Goal: Task Accomplishment & Management: Use online tool/utility

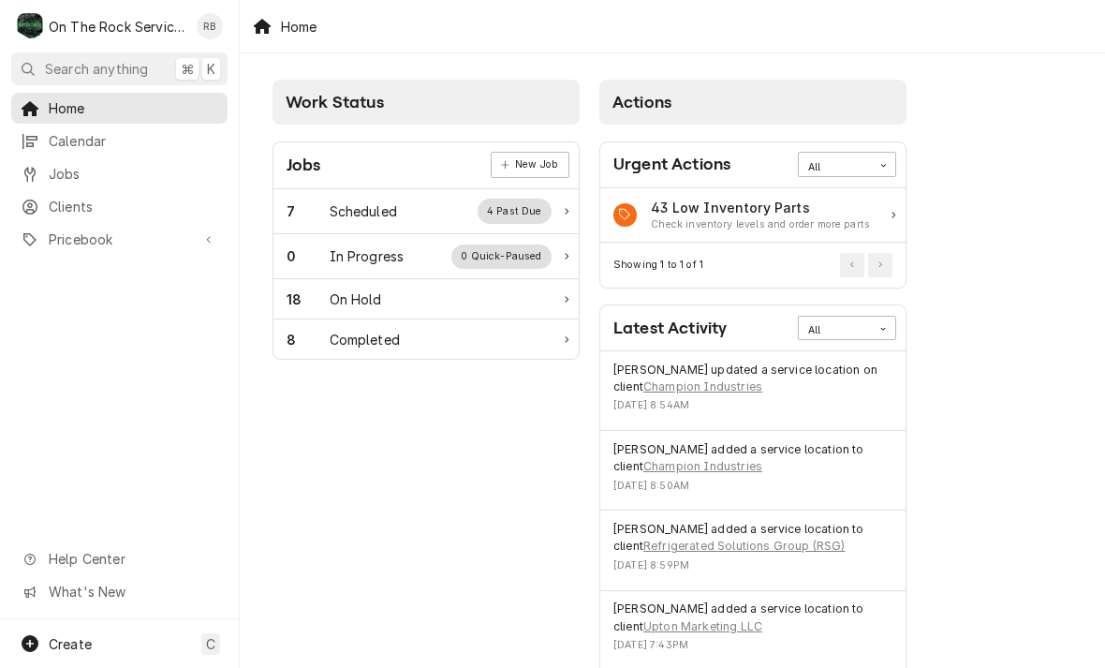
click at [378, 207] on div "Scheduled" at bounding box center [363, 211] width 67 height 20
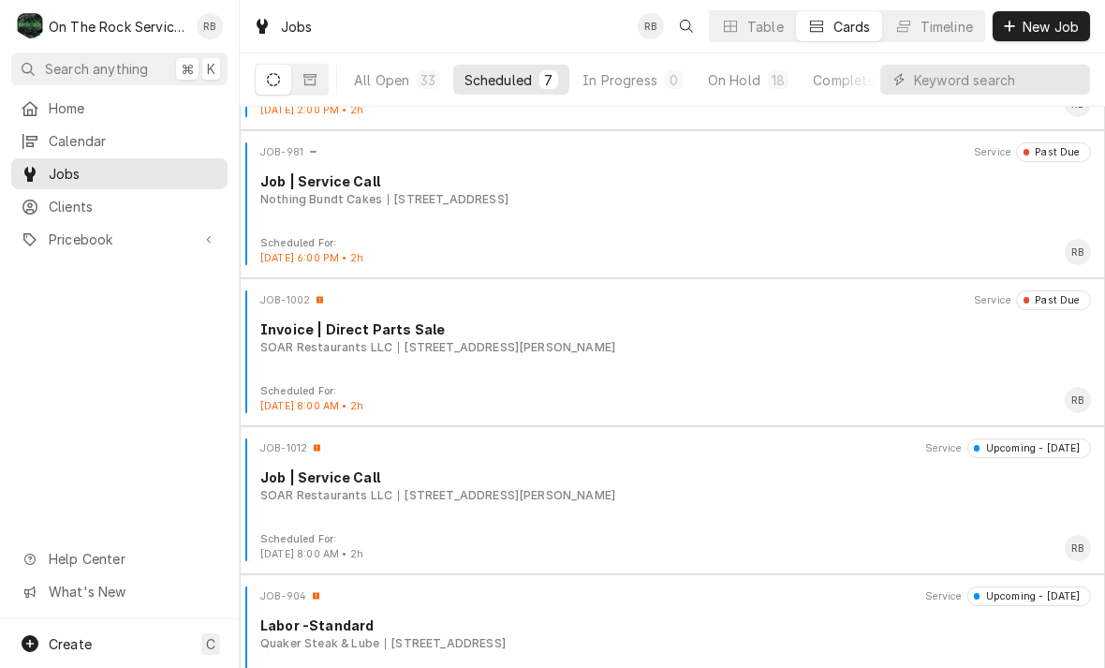
scroll to position [266, 0]
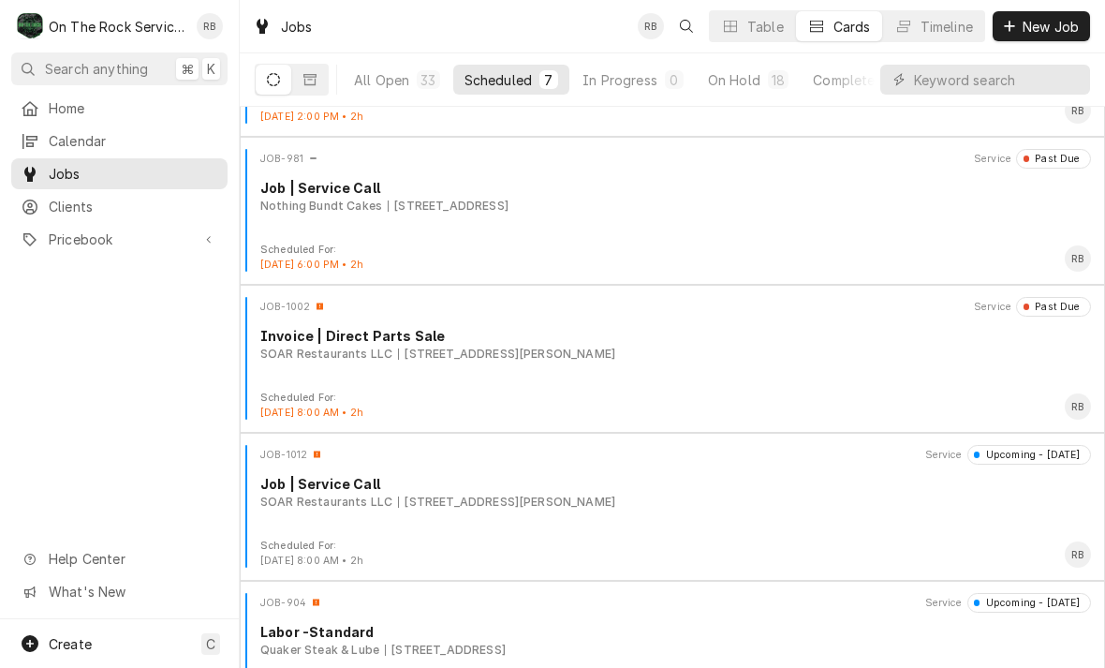
click at [534, 343] on div "Invoice | Direct Parts Sale" at bounding box center [675, 336] width 831 height 20
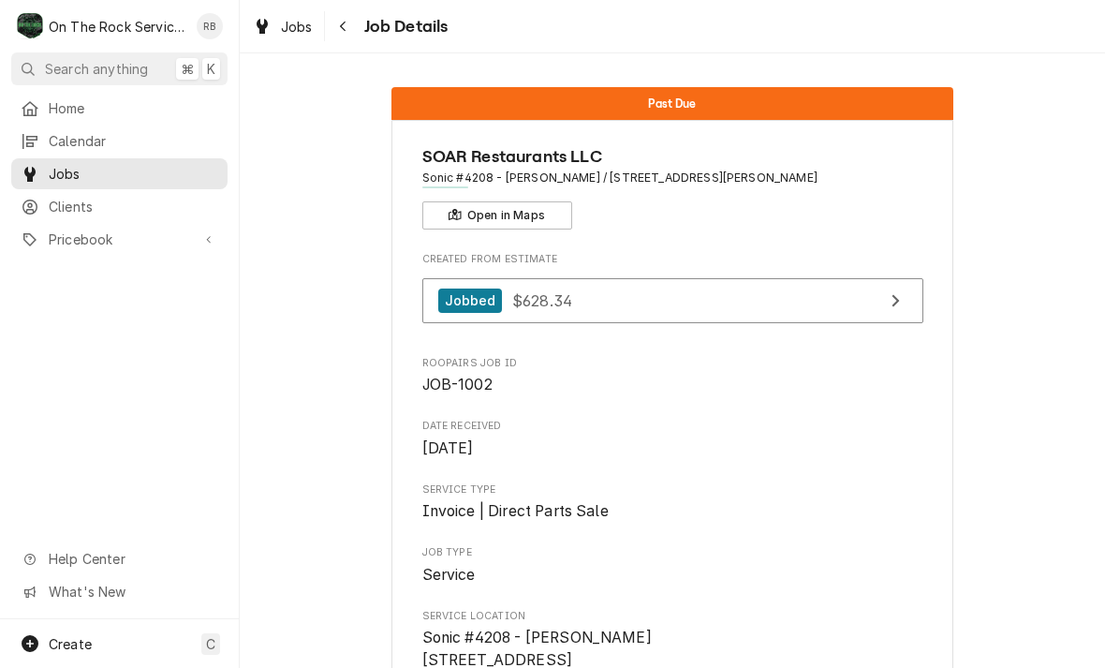
click at [287, 22] on span "Jobs" at bounding box center [297, 27] width 32 height 20
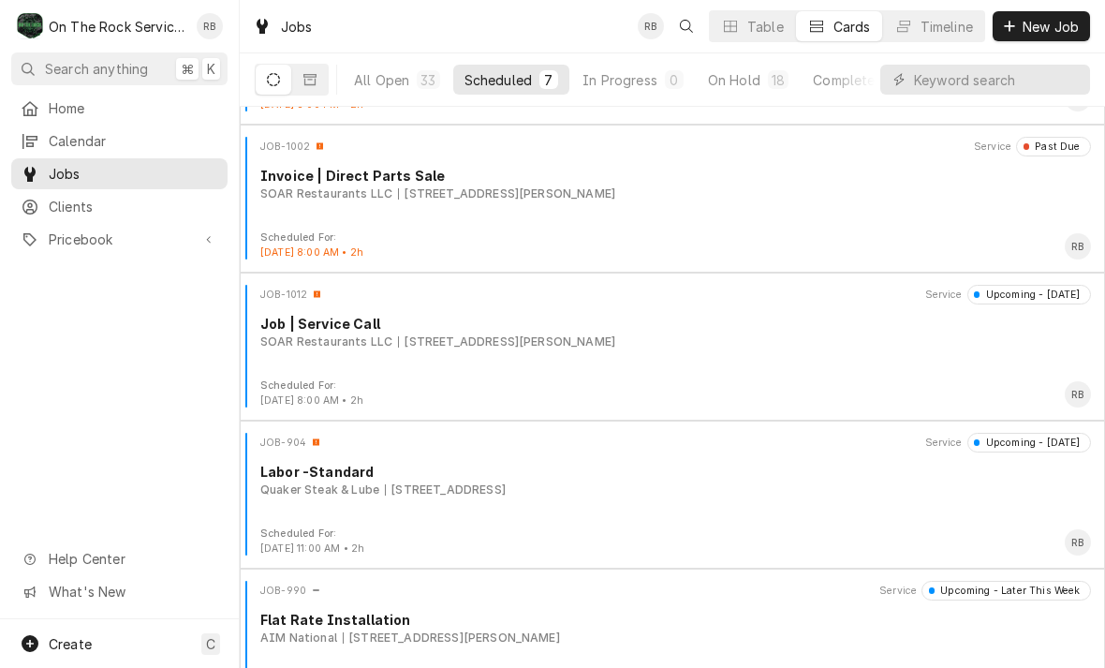
scroll to position [447, 0]
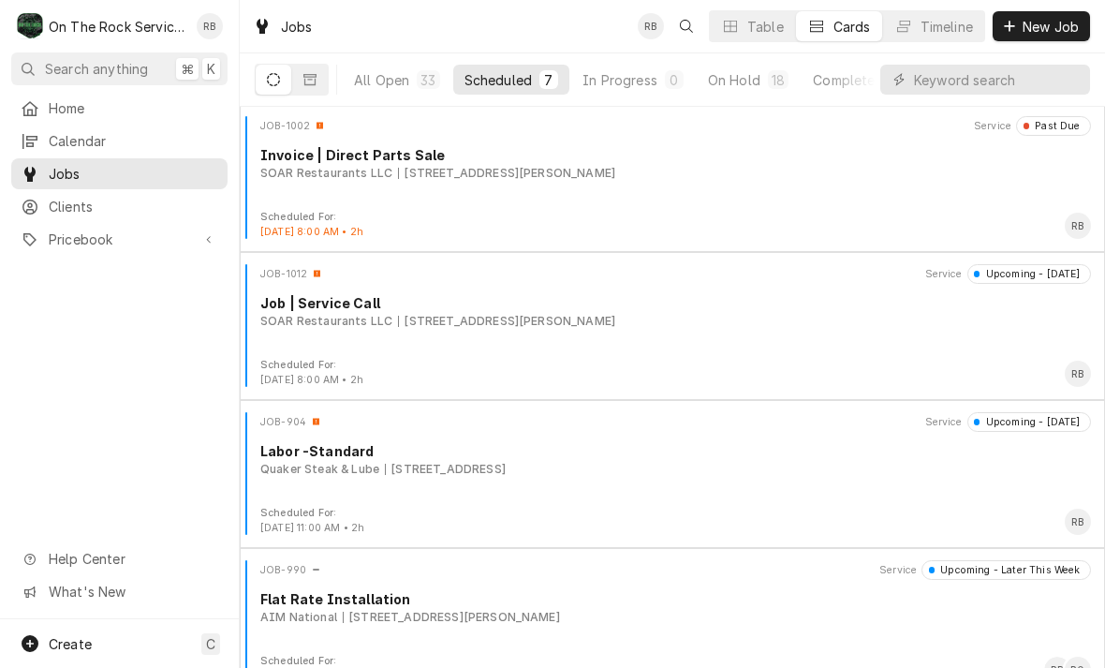
click at [740, 323] on div "SOAR Restaurants LLC 119 S Buncombe Rd, Greer, SC 29650" at bounding box center [675, 321] width 831 height 17
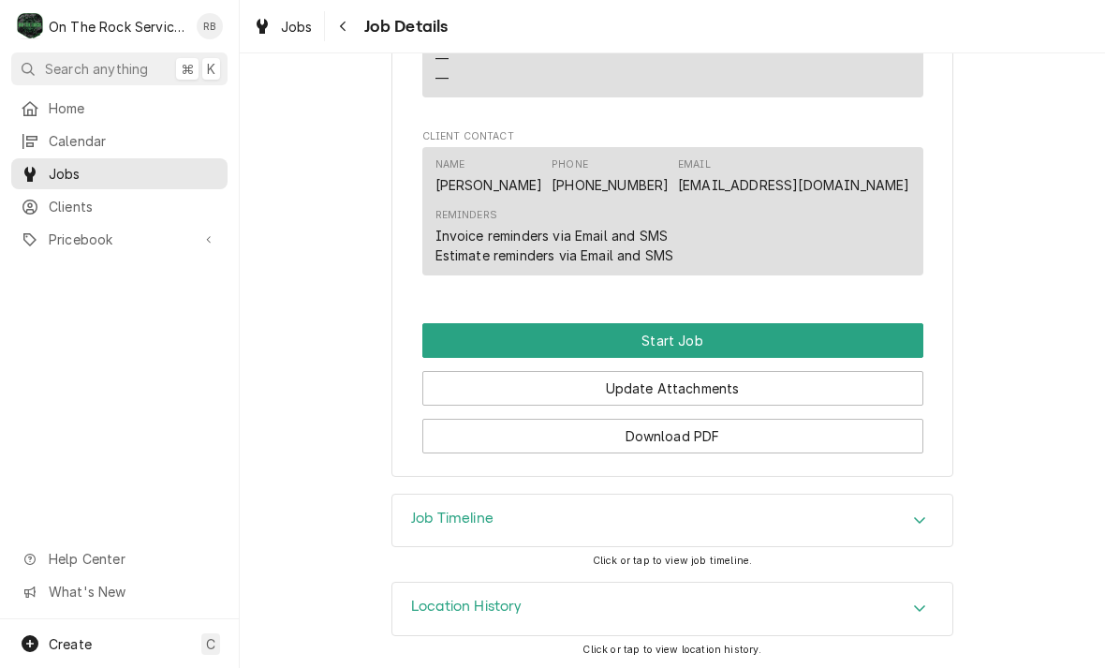
scroll to position [1358, 0]
click at [770, 333] on button "Start Job" at bounding box center [672, 341] width 501 height 35
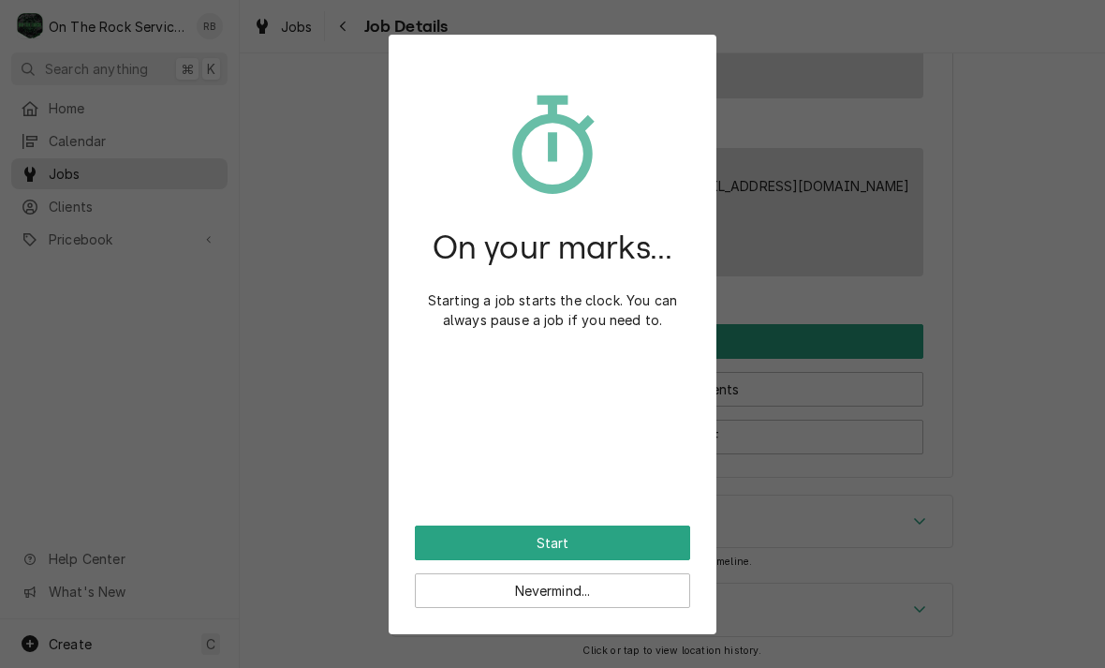
click at [628, 542] on button "Start" at bounding box center [552, 542] width 275 height 35
